Goal: Task Accomplishment & Management: Use online tool/utility

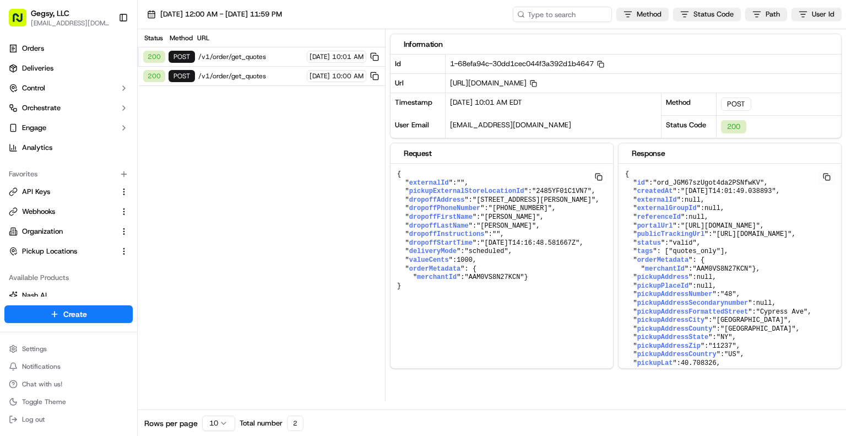
click at [219, 55] on span "/v1/order/get_quotes" at bounding box center [250, 56] width 105 height 9
click at [236, 74] on span "/v1/order/get_quotes" at bounding box center [250, 76] width 105 height 9
click at [234, 59] on span "/v1/order/get_quotes" at bounding box center [250, 56] width 105 height 9
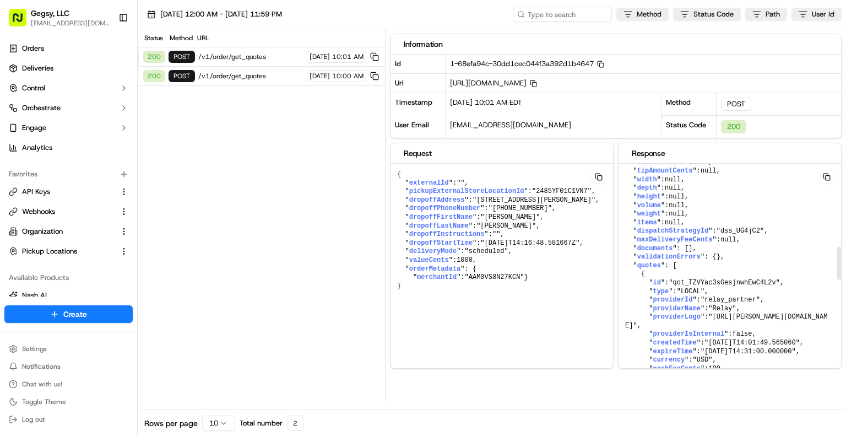
scroll to position [551, 0]
